Goal: Information Seeking & Learning: Compare options

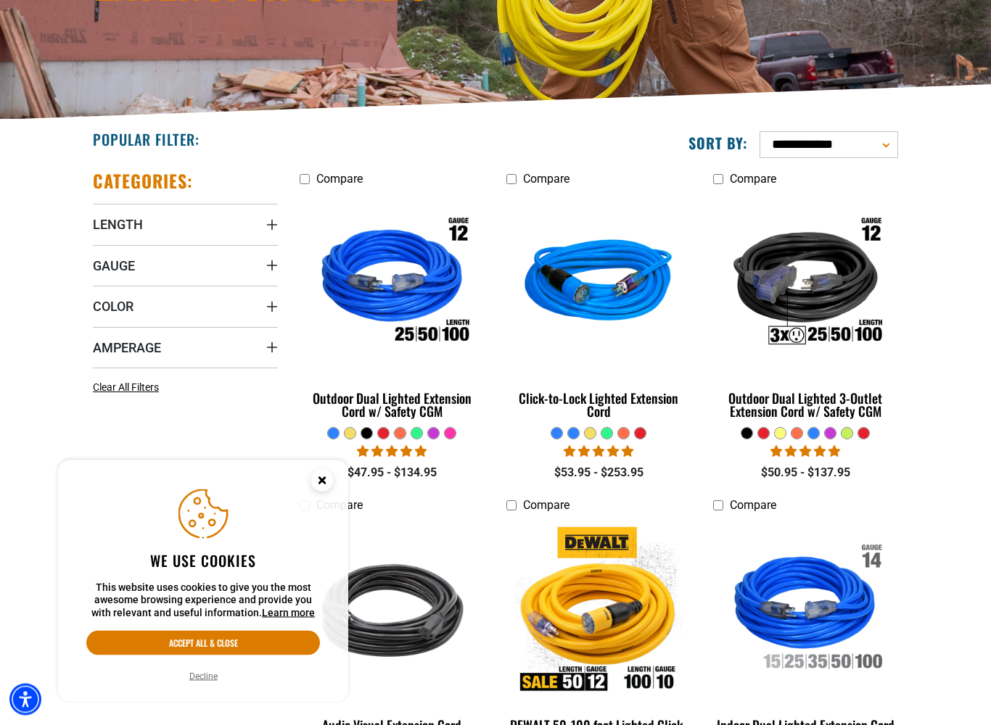
scroll to position [248, 0]
click at [324, 478] on icon "Close this option" at bounding box center [321, 480] width 5 height 5
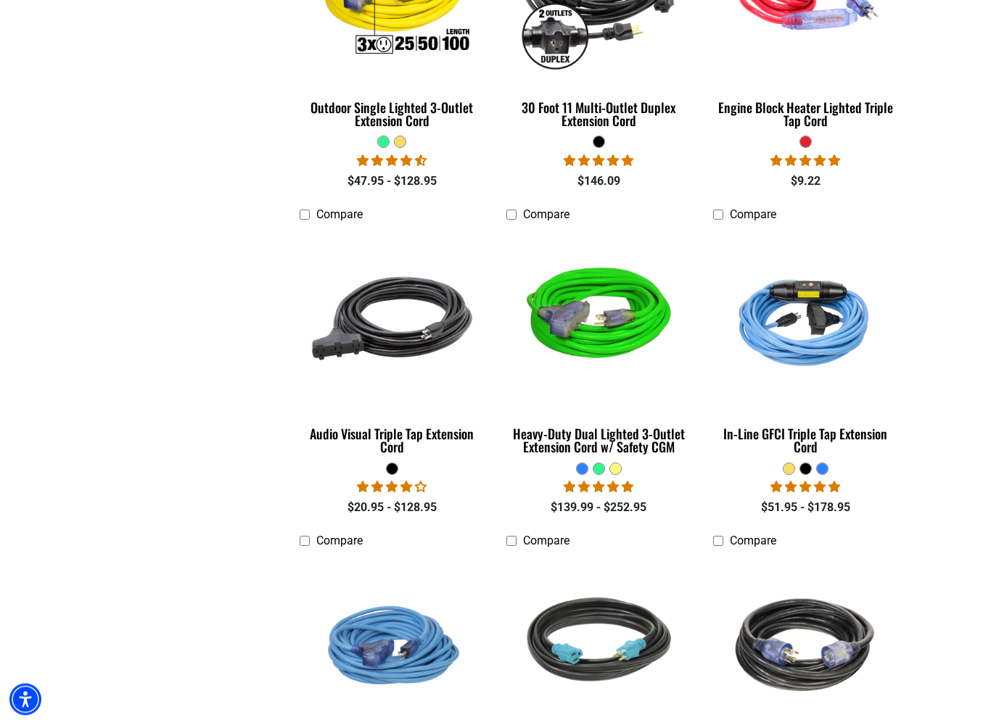
scroll to position [2523, 0]
click at [390, 431] on div "Audio Visual Triple Tap Extension Cord" at bounding box center [392, 440] width 185 height 26
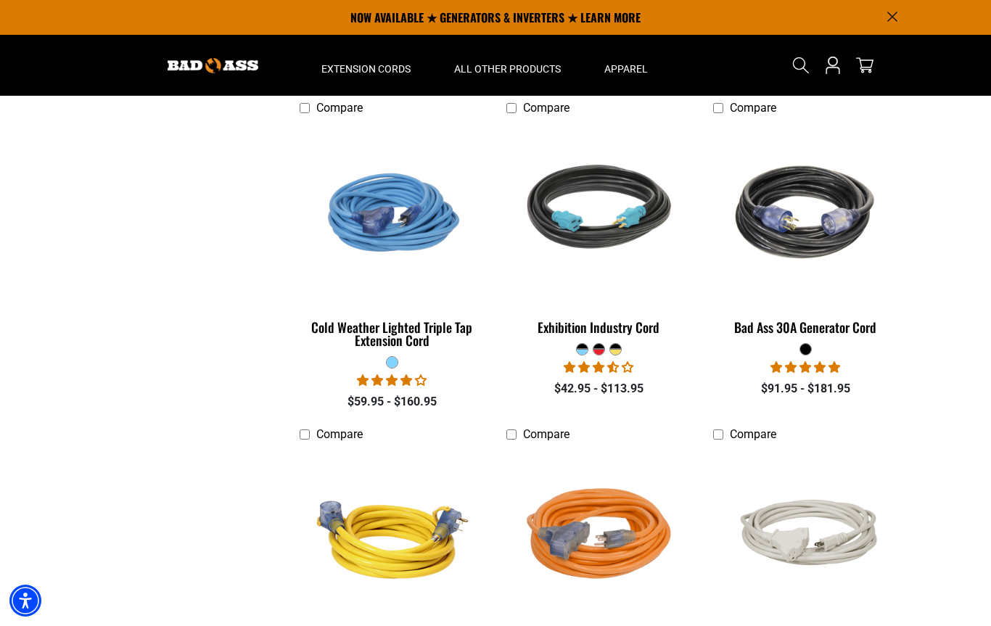
scroll to position [2955, 0]
click at [816, 321] on div "Bad Ass 30A Generator Cord" at bounding box center [805, 327] width 185 height 13
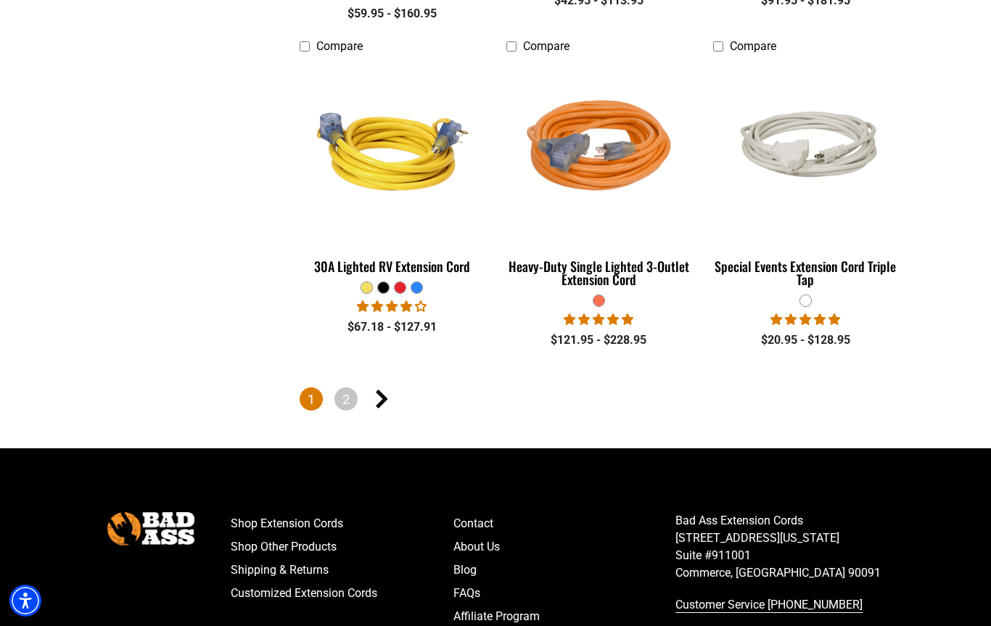
scroll to position [3369, 0]
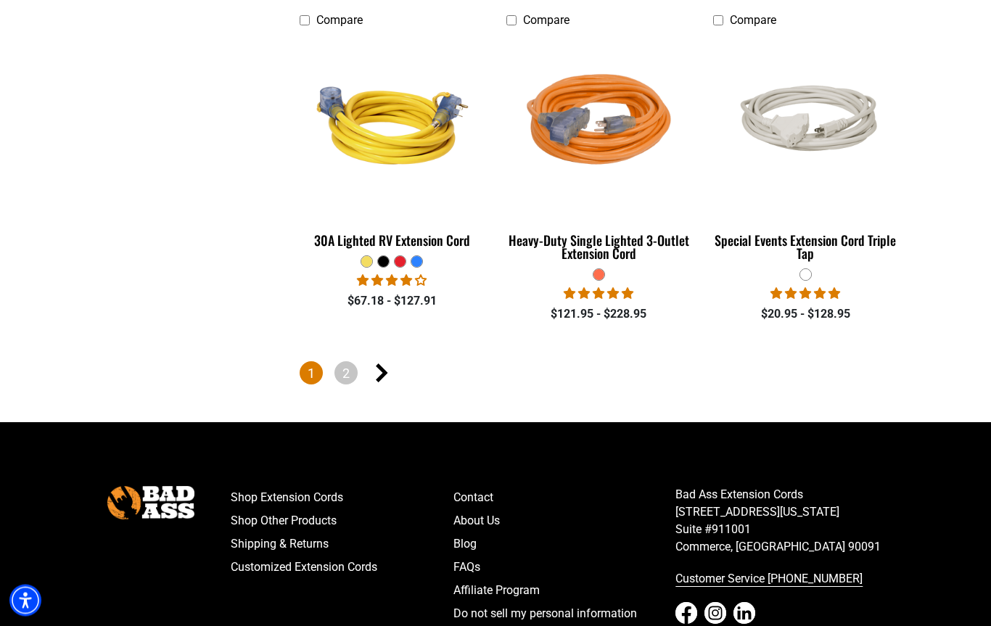
click at [357, 371] on link "2" at bounding box center [345, 373] width 23 height 23
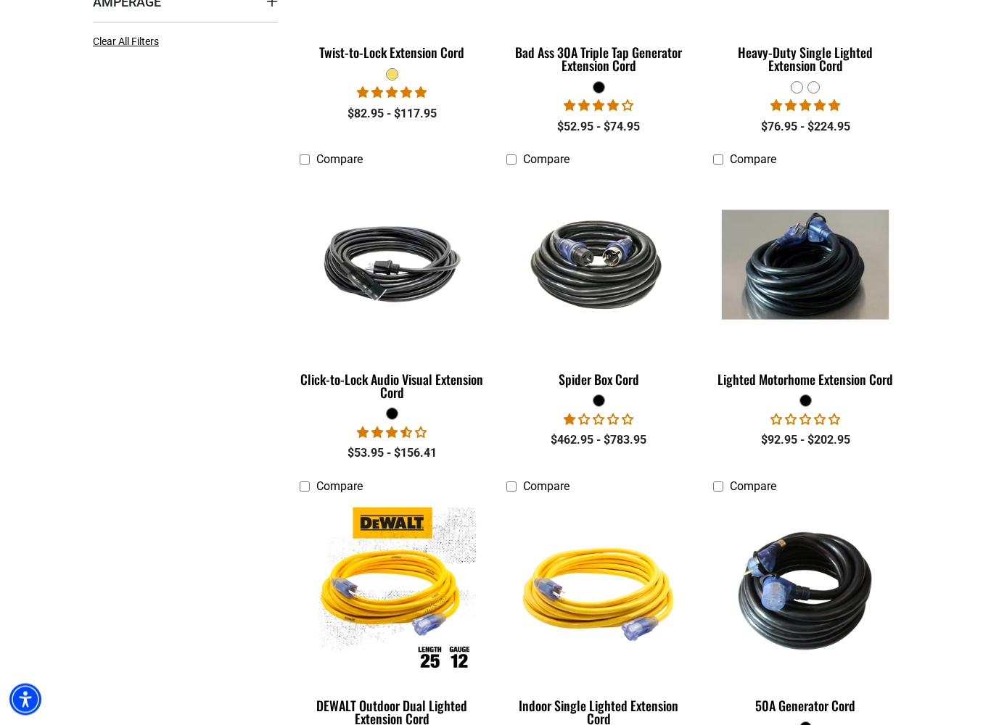
scroll to position [594, 0]
click at [812, 378] on div "Lighted Motorhome Extension Cord" at bounding box center [805, 379] width 185 height 13
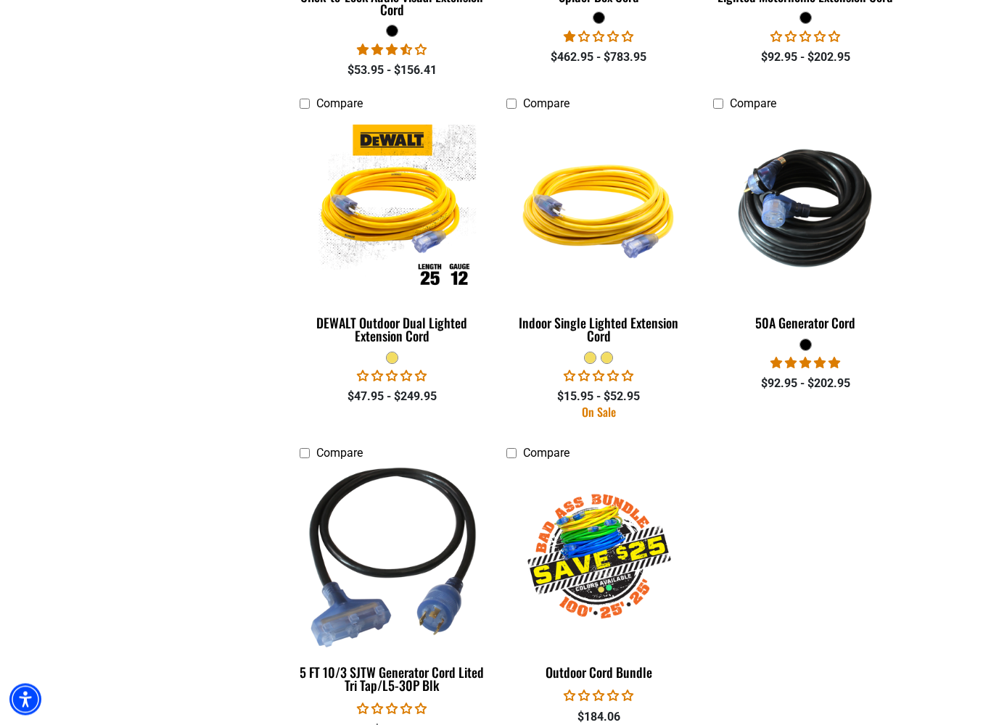
scroll to position [1031, 0]
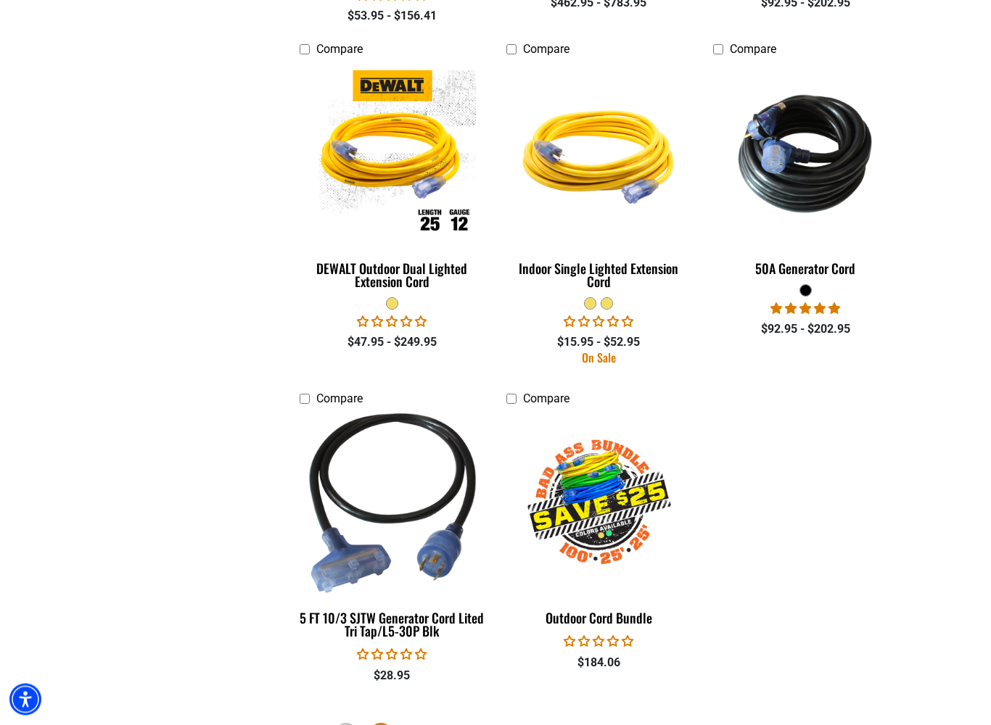
click at [821, 263] on div "50A Generator Cord" at bounding box center [805, 269] width 185 height 13
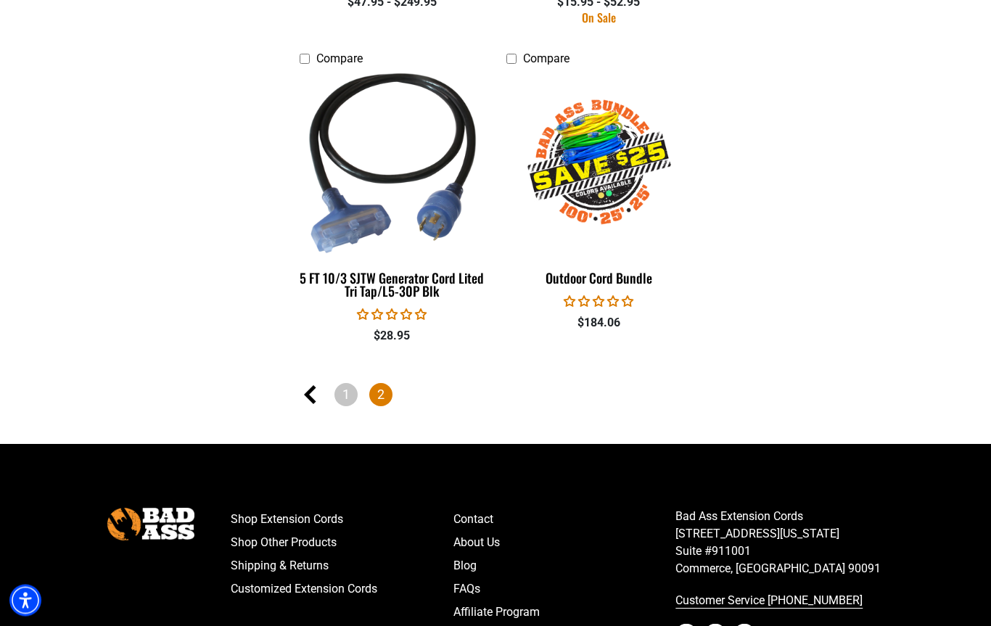
scroll to position [1427, 0]
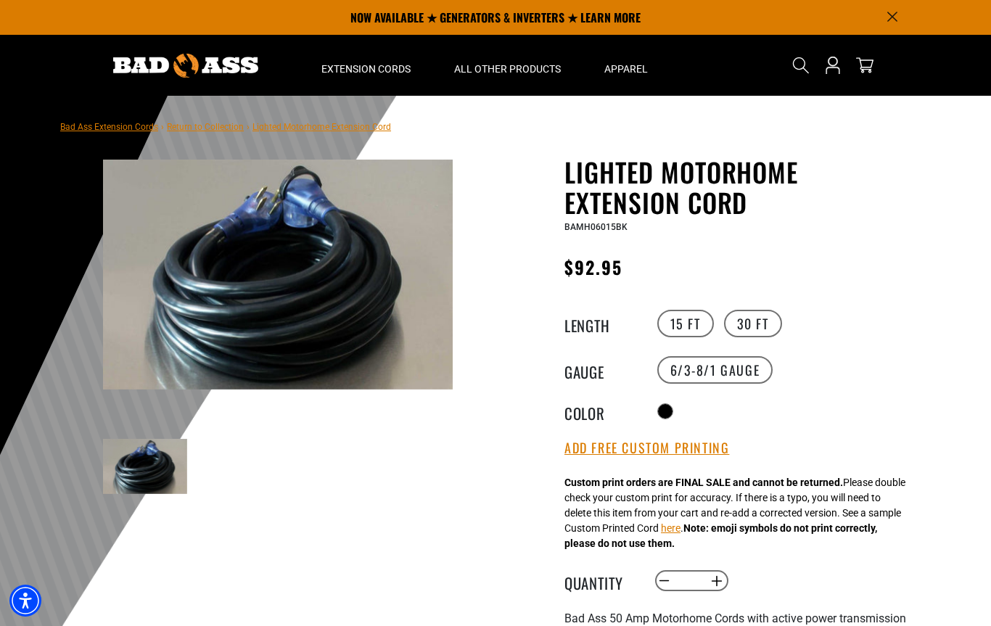
click at [759, 316] on label "30 FT" at bounding box center [753, 324] width 58 height 28
click at [694, 318] on label "15 FT" at bounding box center [685, 324] width 57 height 28
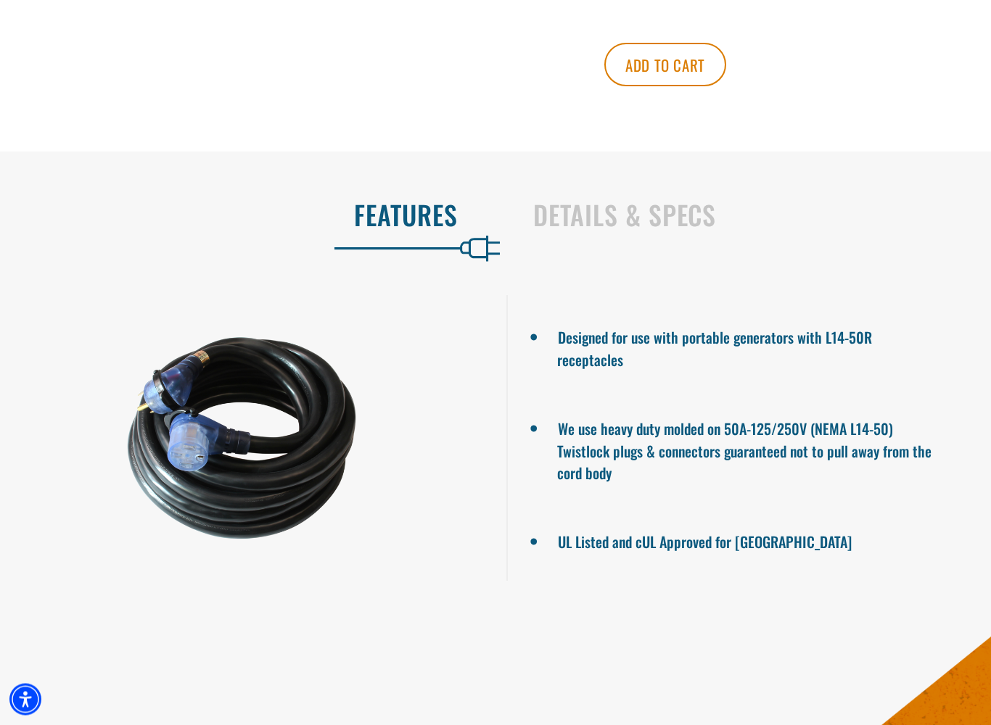
scroll to position [770, 0]
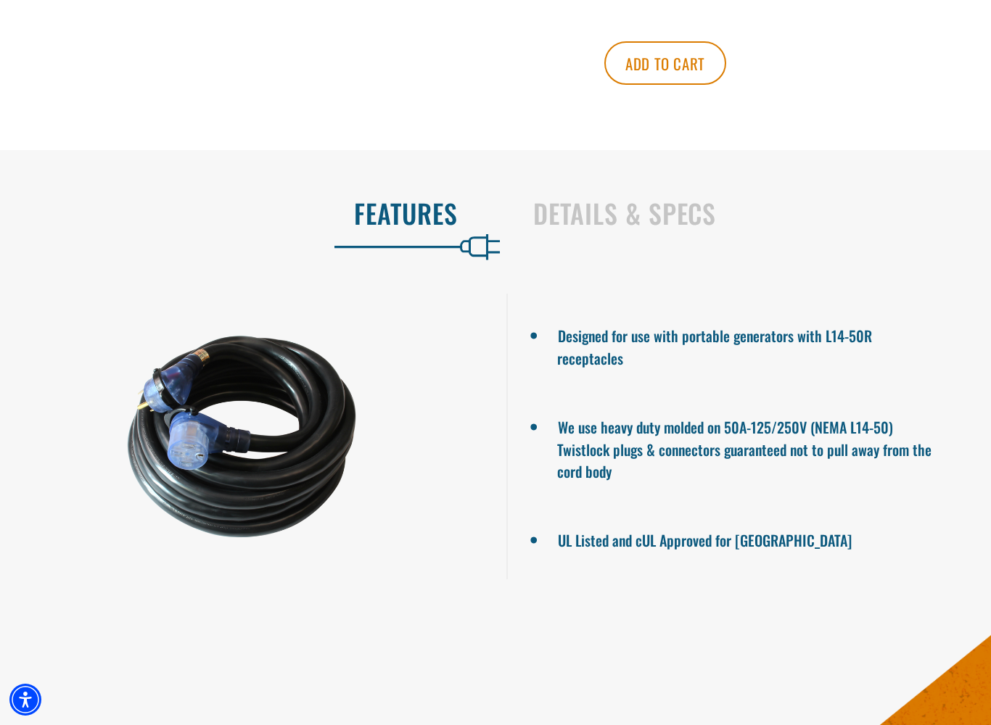
click at [631, 228] on h2 "Details & Specs" at bounding box center [746, 213] width 427 height 30
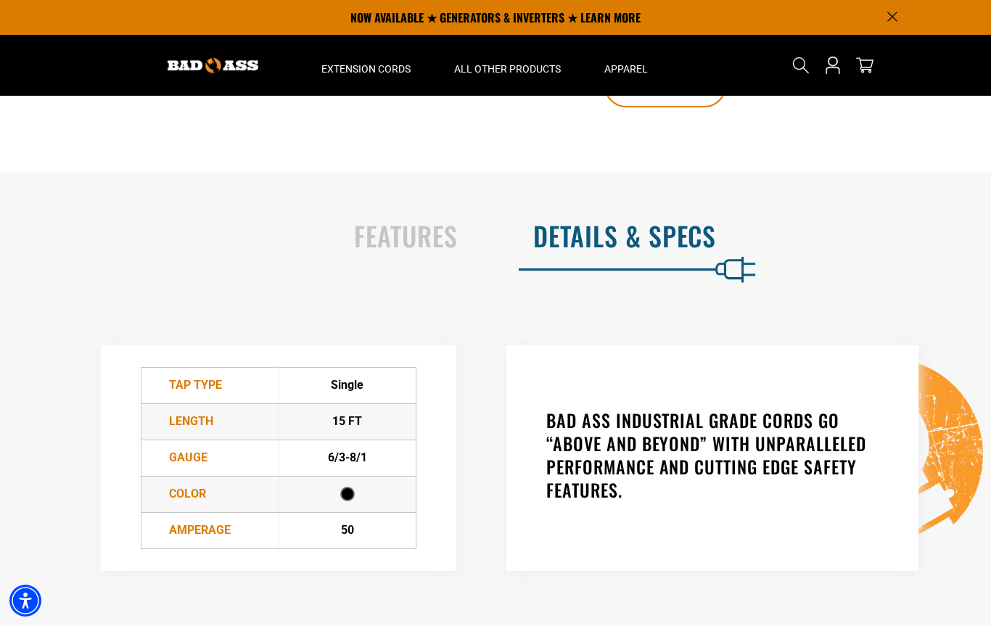
scroll to position [658, 0]
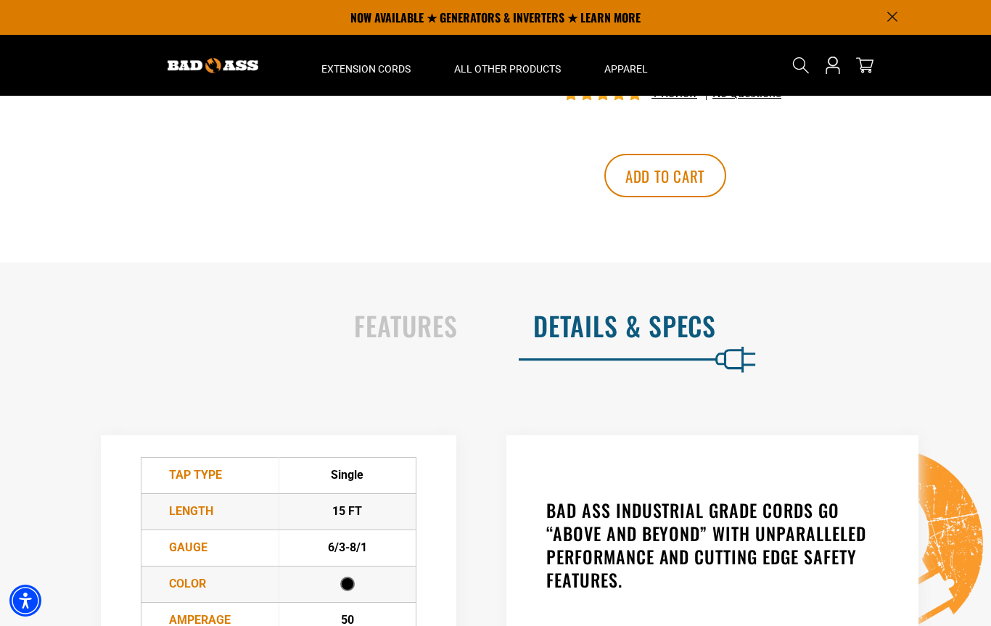
click at [411, 341] on h2 "Features" at bounding box center [243, 325] width 427 height 30
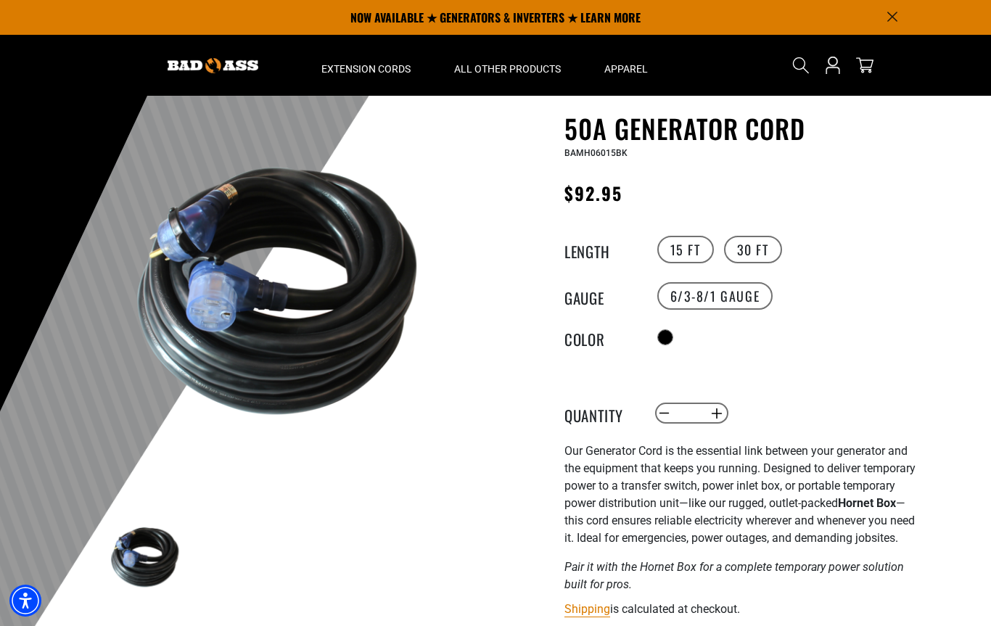
scroll to position [43, 0]
click at [312, 337] on img at bounding box center [278, 292] width 350 height 350
click at [281, 347] on img at bounding box center [278, 292] width 350 height 350
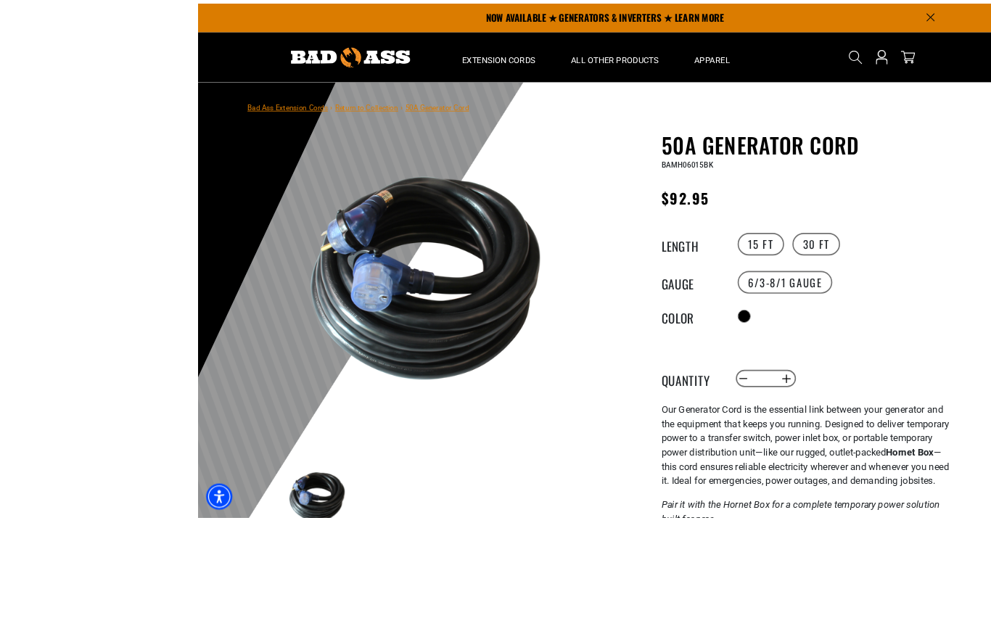
scroll to position [56, 0]
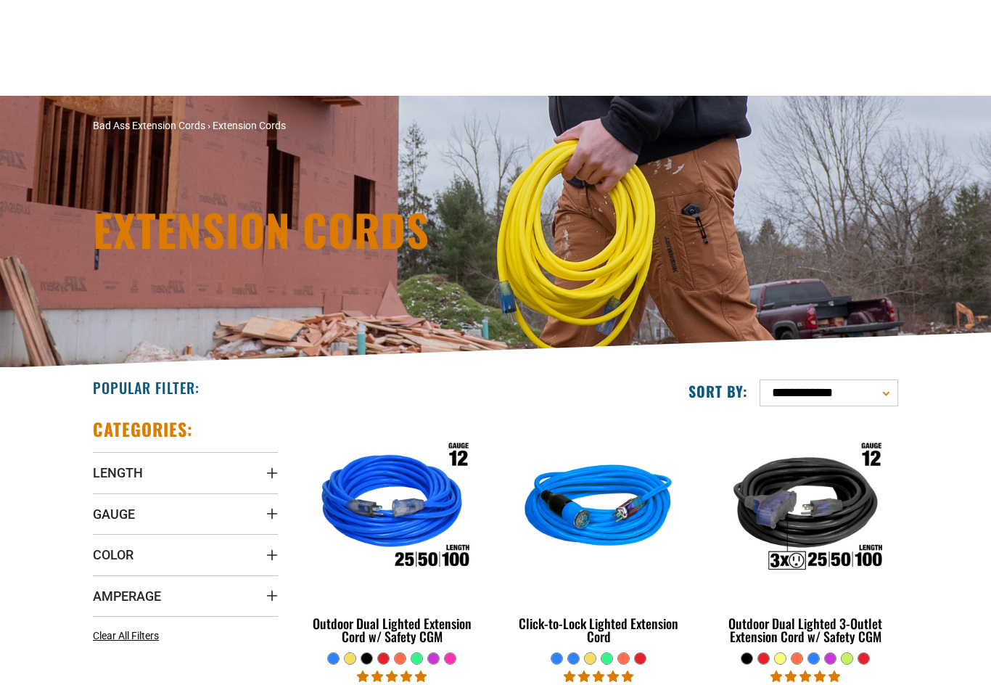
scroll to position [3219, 0]
